Goal: Task Accomplishment & Management: Complete application form

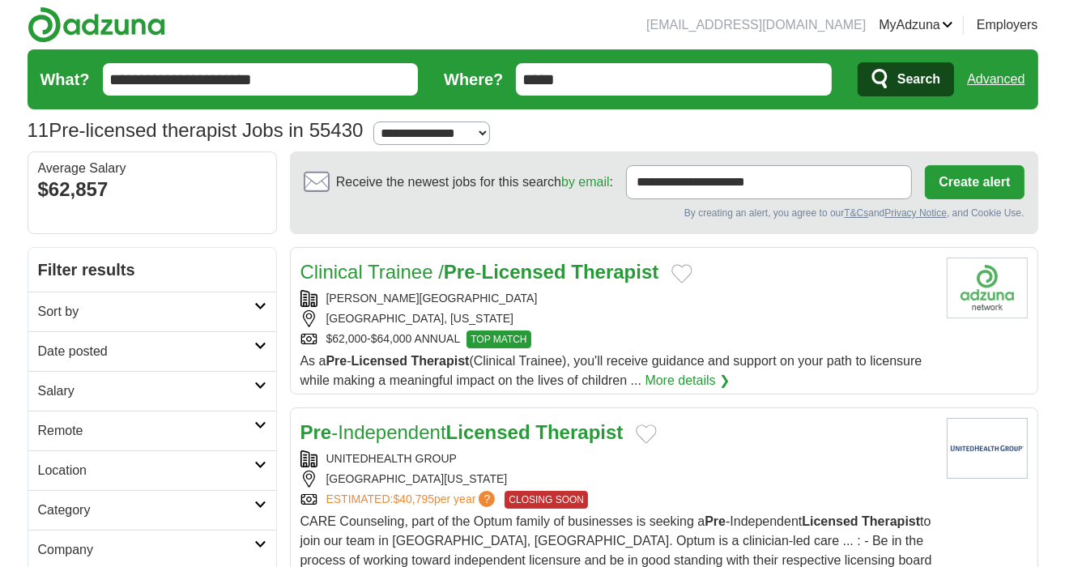
click at [888, 22] on link "MyAdzuna" at bounding box center [916, 24] width 74 height 19
click at [0, 0] on link "Resumes" at bounding box center [0, 0] width 0 height 0
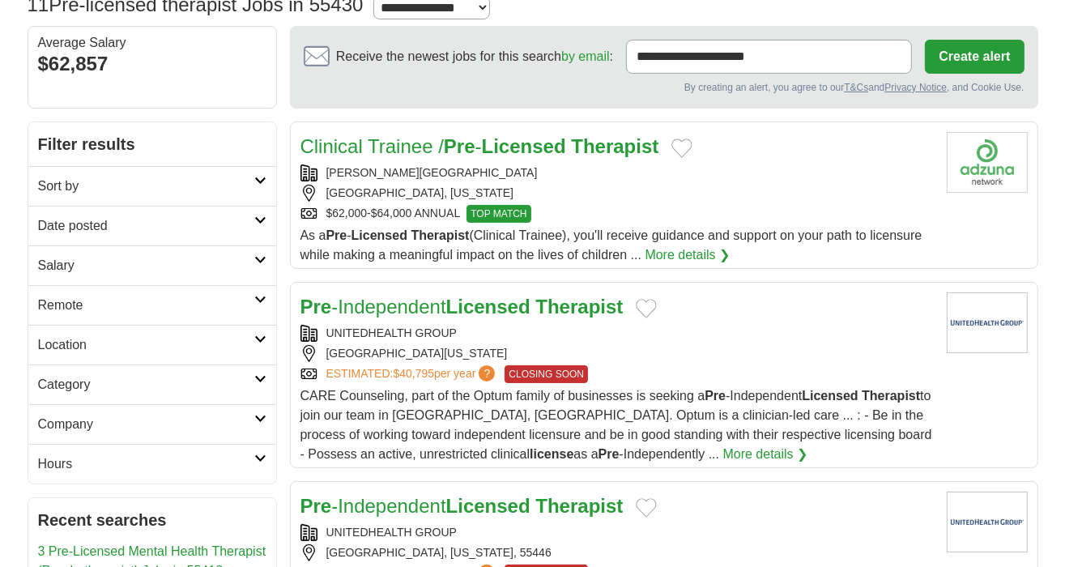
scroll to position [129, 0]
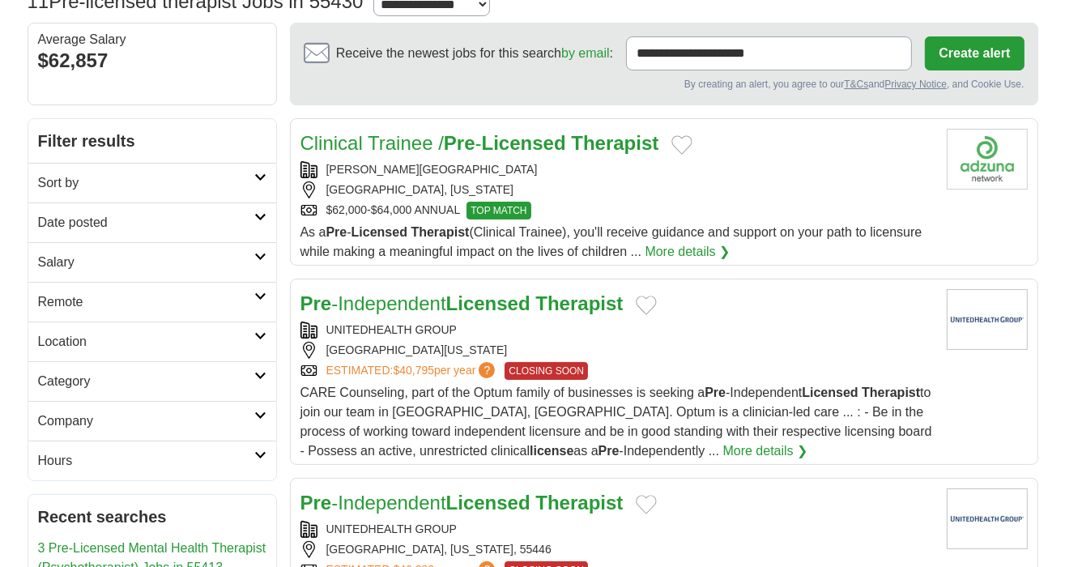
click at [723, 450] on link "More details ❯" at bounding box center [765, 450] width 85 height 19
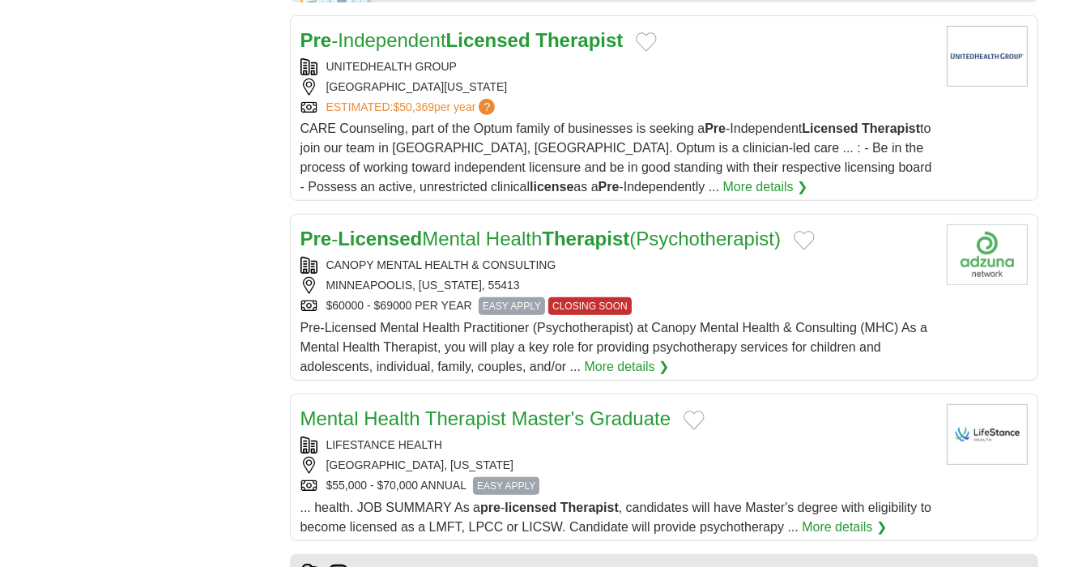
scroll to position [864, 0]
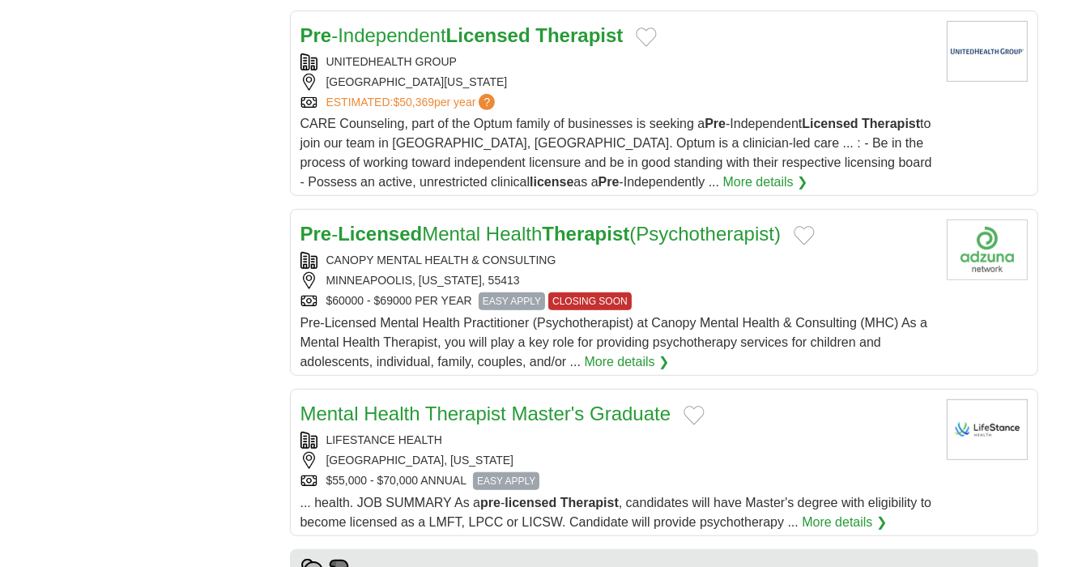
click at [513, 296] on span "EASY APPLY" at bounding box center [512, 301] width 66 height 18
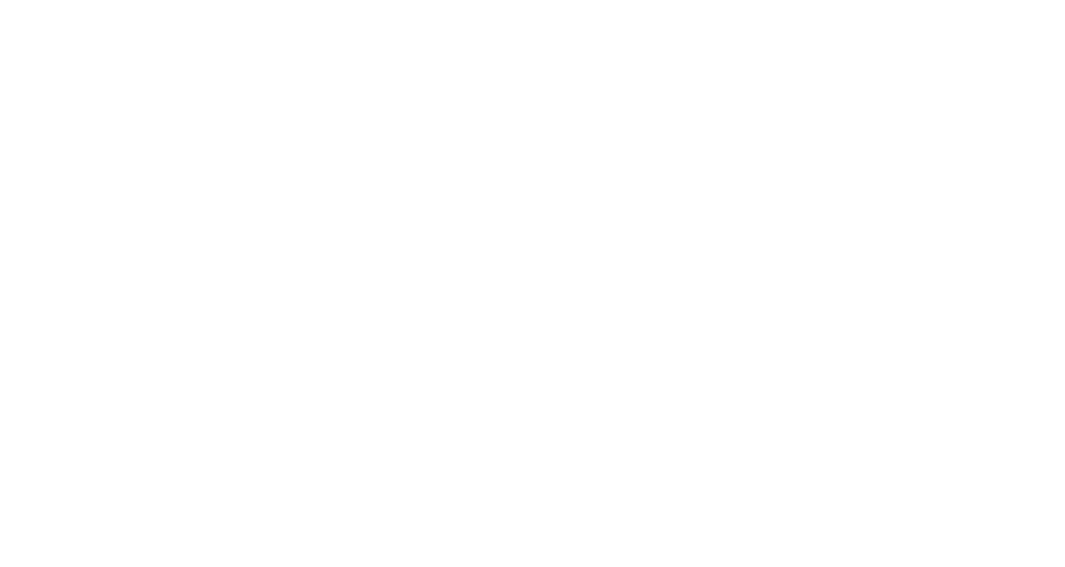
scroll to position [2356, 0]
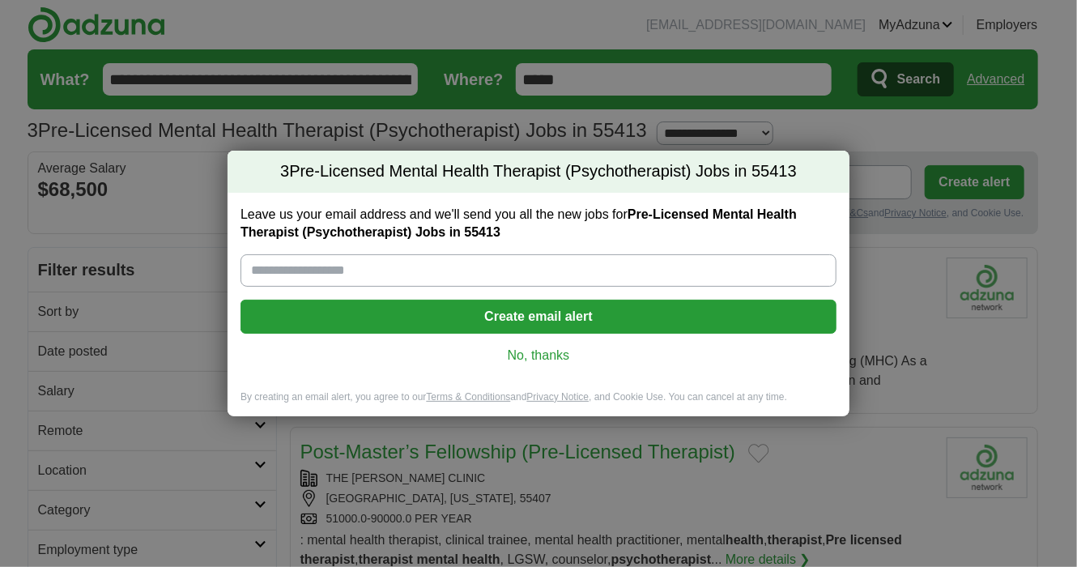
click at [530, 348] on link "No, thanks" at bounding box center [538, 356] width 570 height 18
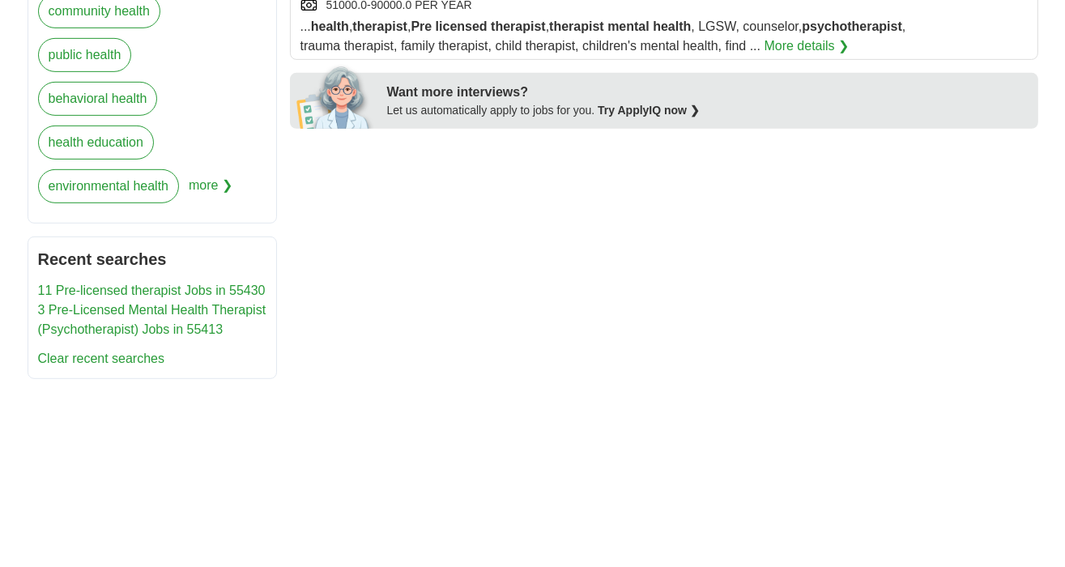
scroll to position [717, 0]
